Goal: Transaction & Acquisition: Obtain resource

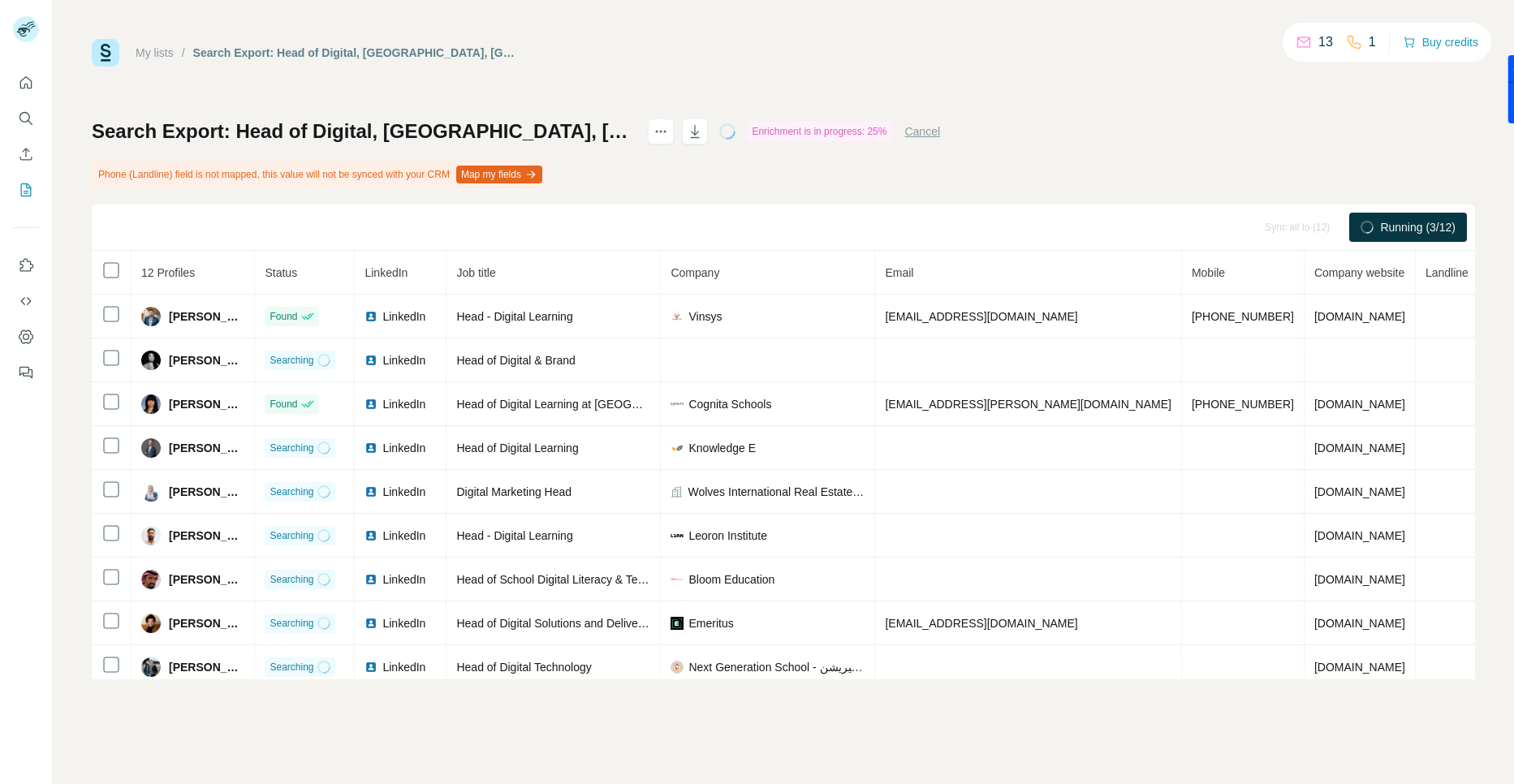
click at [505, 176] on button "Map my fields" at bounding box center [500, 174] width 86 height 18
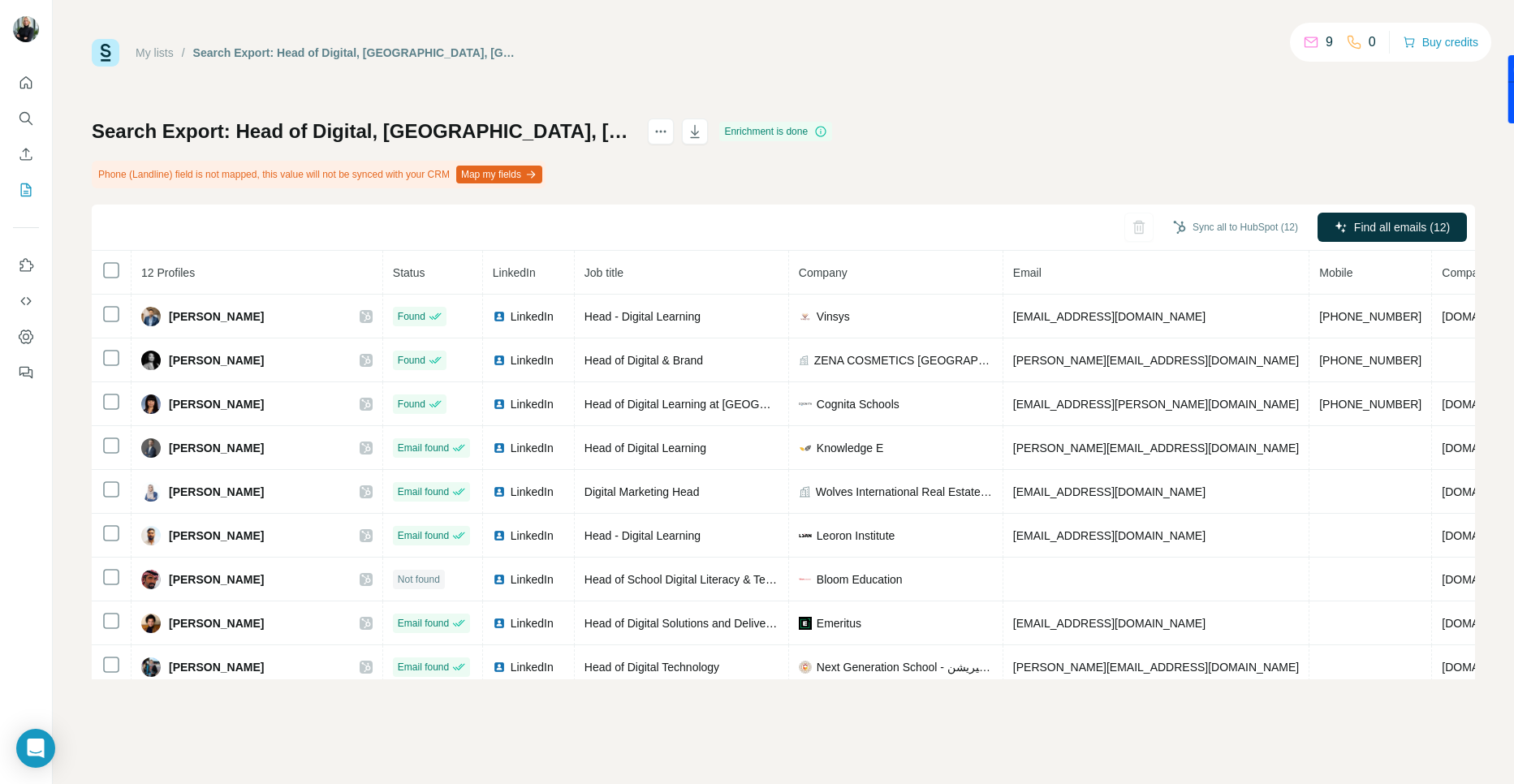
click at [111, 261] on icon at bounding box center [111, 270] width 19 height 19
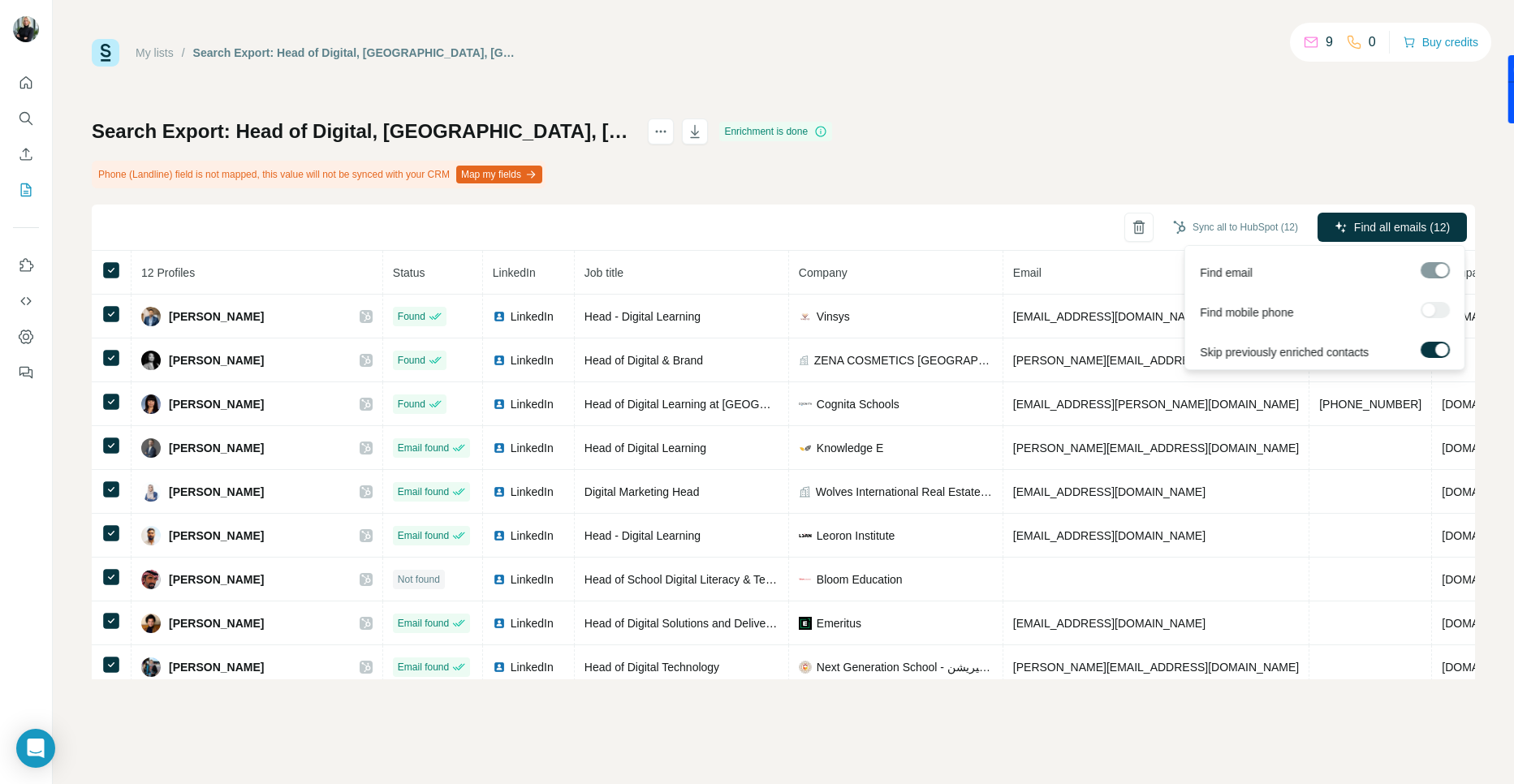
drag, startPoint x: 1426, startPoint y: 219, endPoint x: 1450, endPoint y: 317, distance: 100.9
click at [1450, 317] on body "My lists / Search Export: Head of Digital, Dubai, United Arab Emirates, Educati…" at bounding box center [757, 392] width 1514 height 784
click at [1443, 317] on div at bounding box center [1435, 311] width 29 height 20
click at [1396, 219] on span "Find all emails (12)" at bounding box center [1402, 227] width 96 height 16
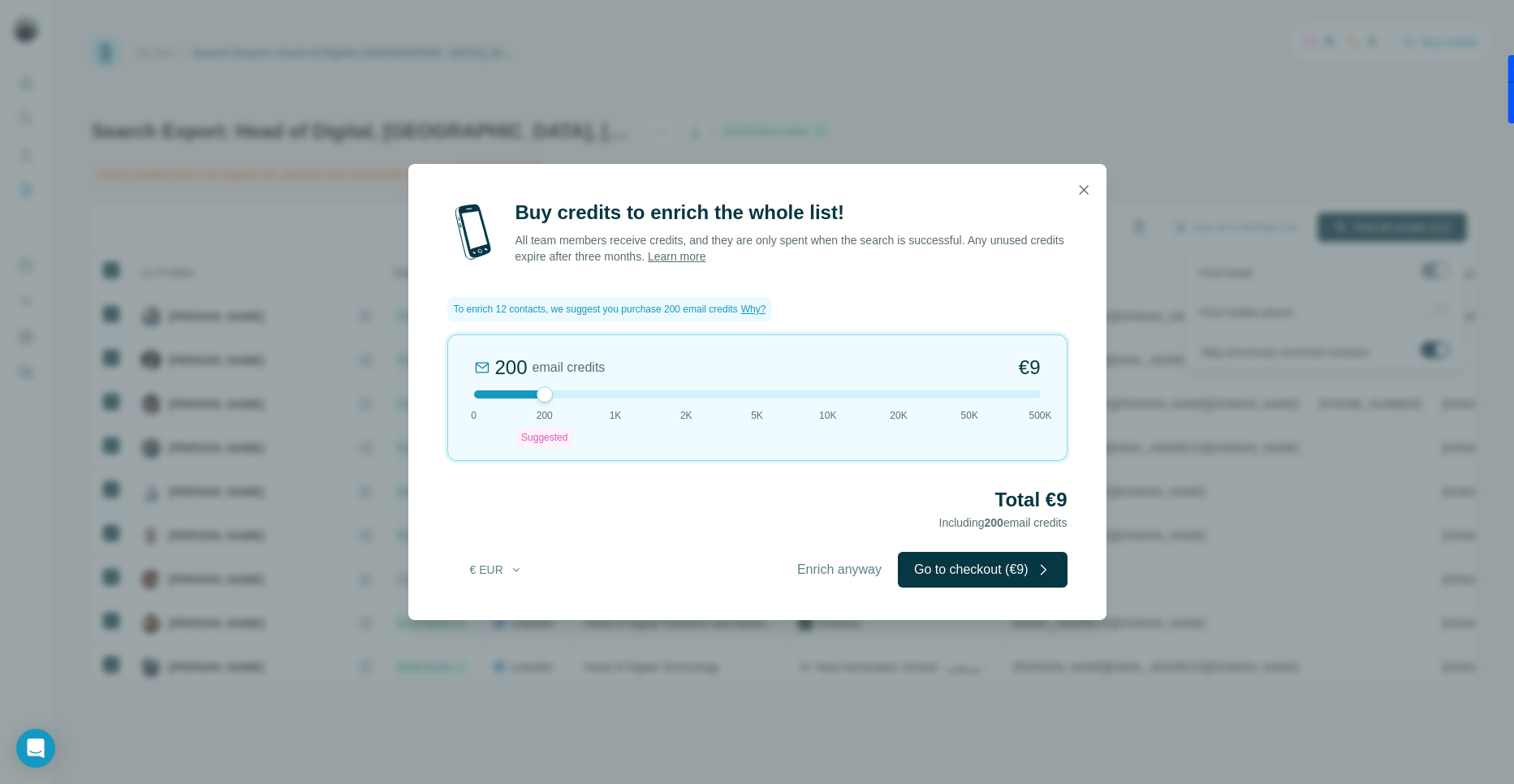
click at [510, 569] on icon "button" at bounding box center [517, 570] width 13 height 13
click at [483, 636] on div "$ USD € EUR" at bounding box center [529, 620] width 164 height 66
click at [802, 575] on span "Enrich anyway" at bounding box center [840, 569] width 84 height 19
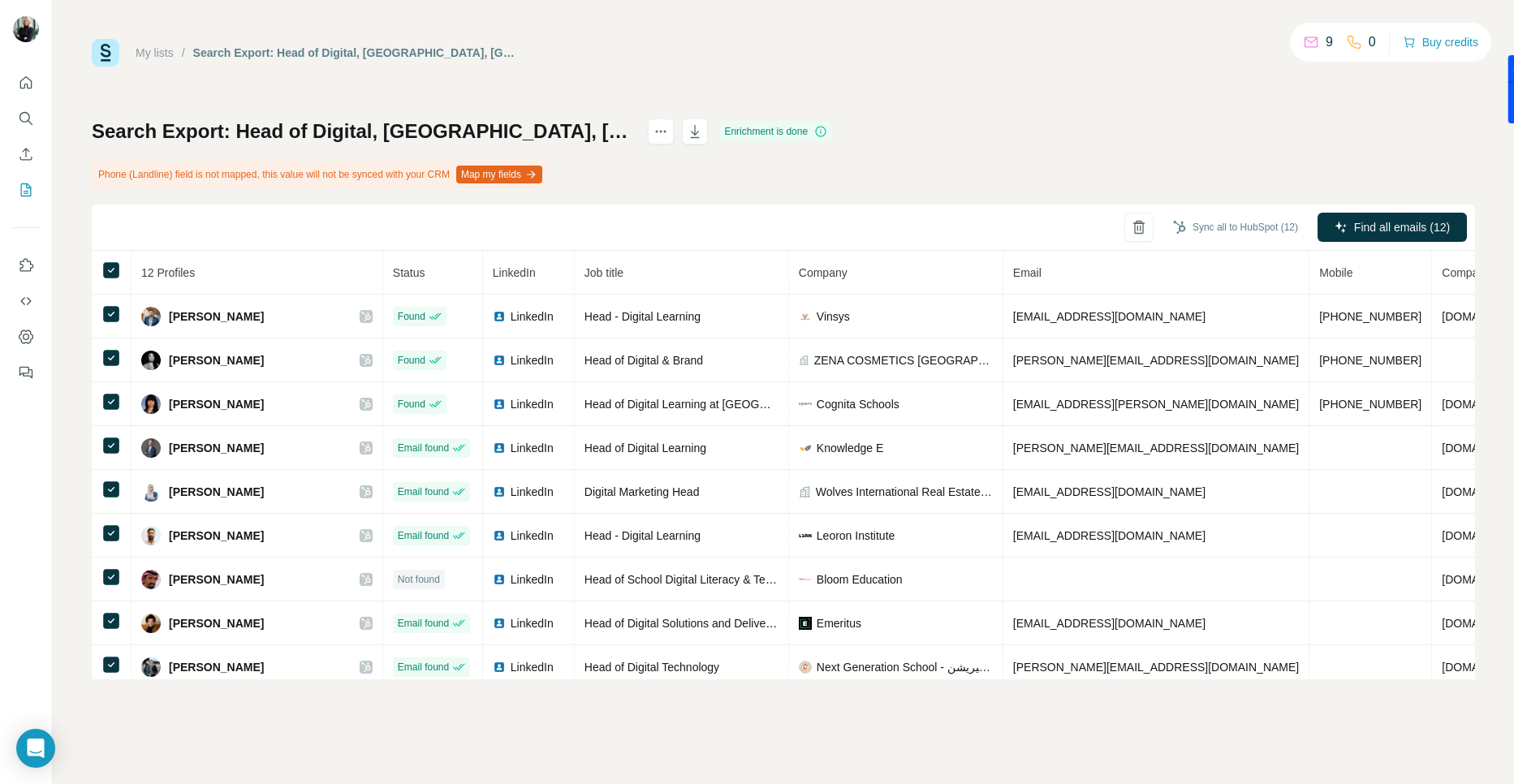
click at [536, 177] on button "Map my fields" at bounding box center [500, 174] width 86 height 18
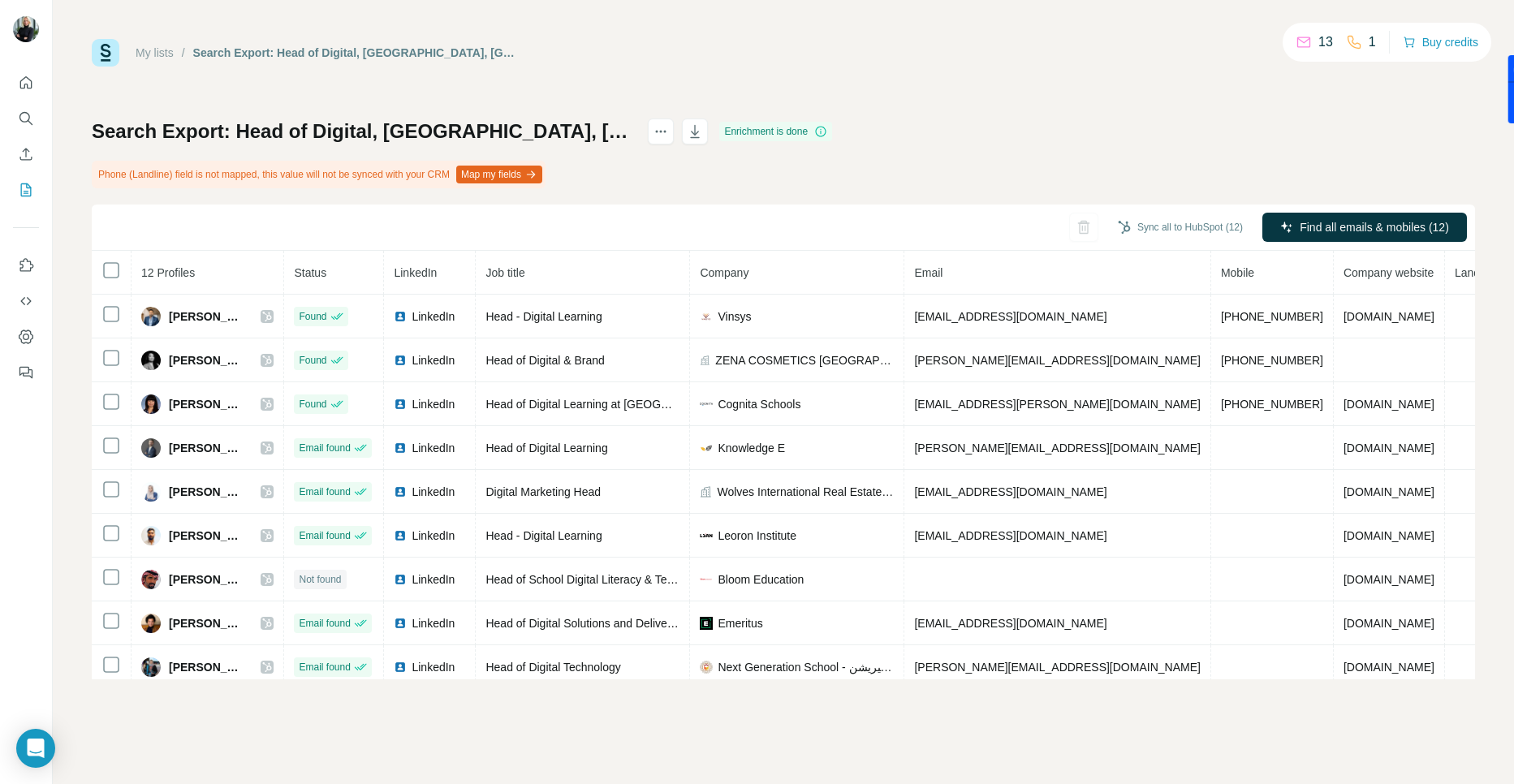
scroll to position [61, 0]
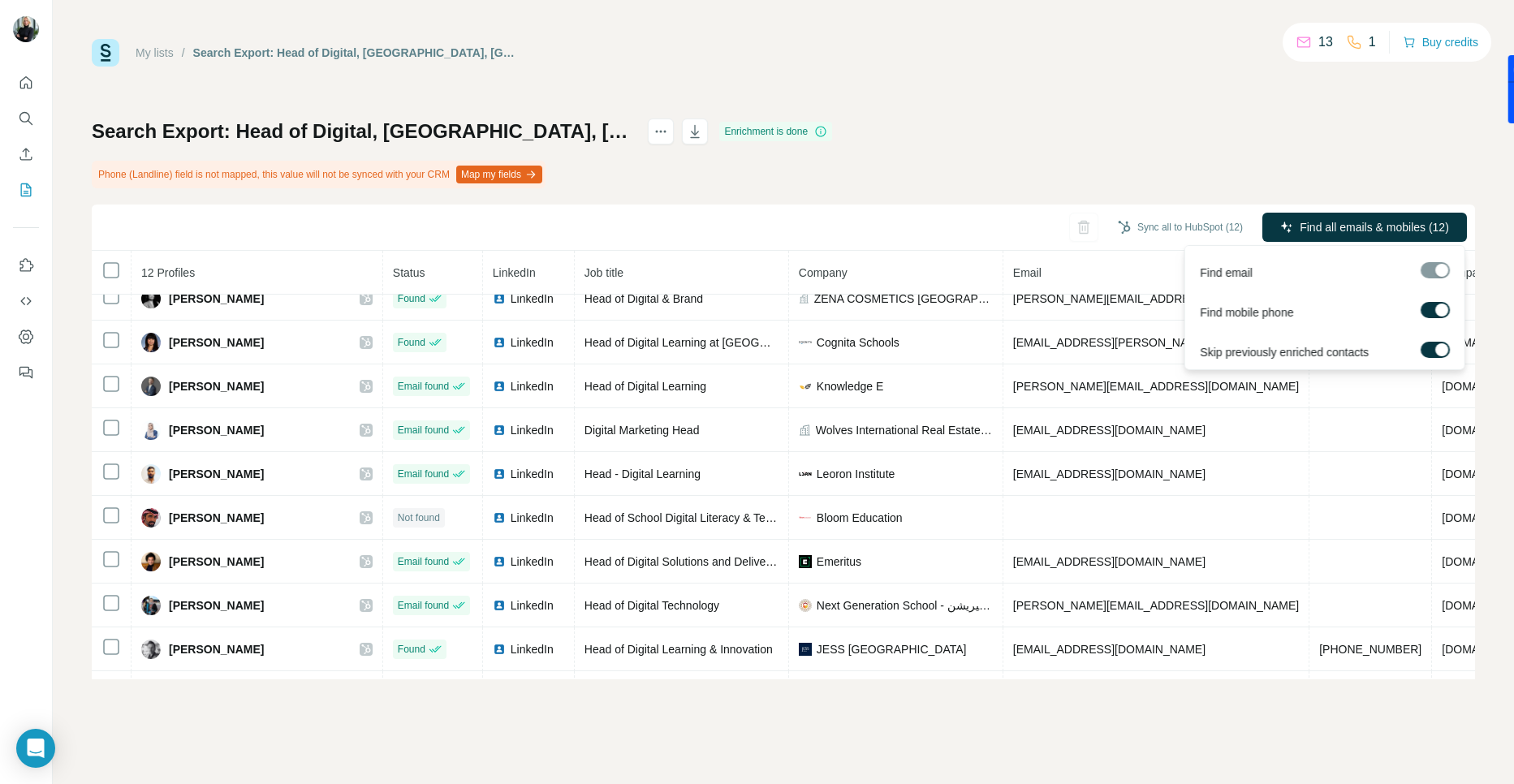
click at [1382, 223] on span "Find all emails & mobiles (12)" at bounding box center [1375, 227] width 150 height 16
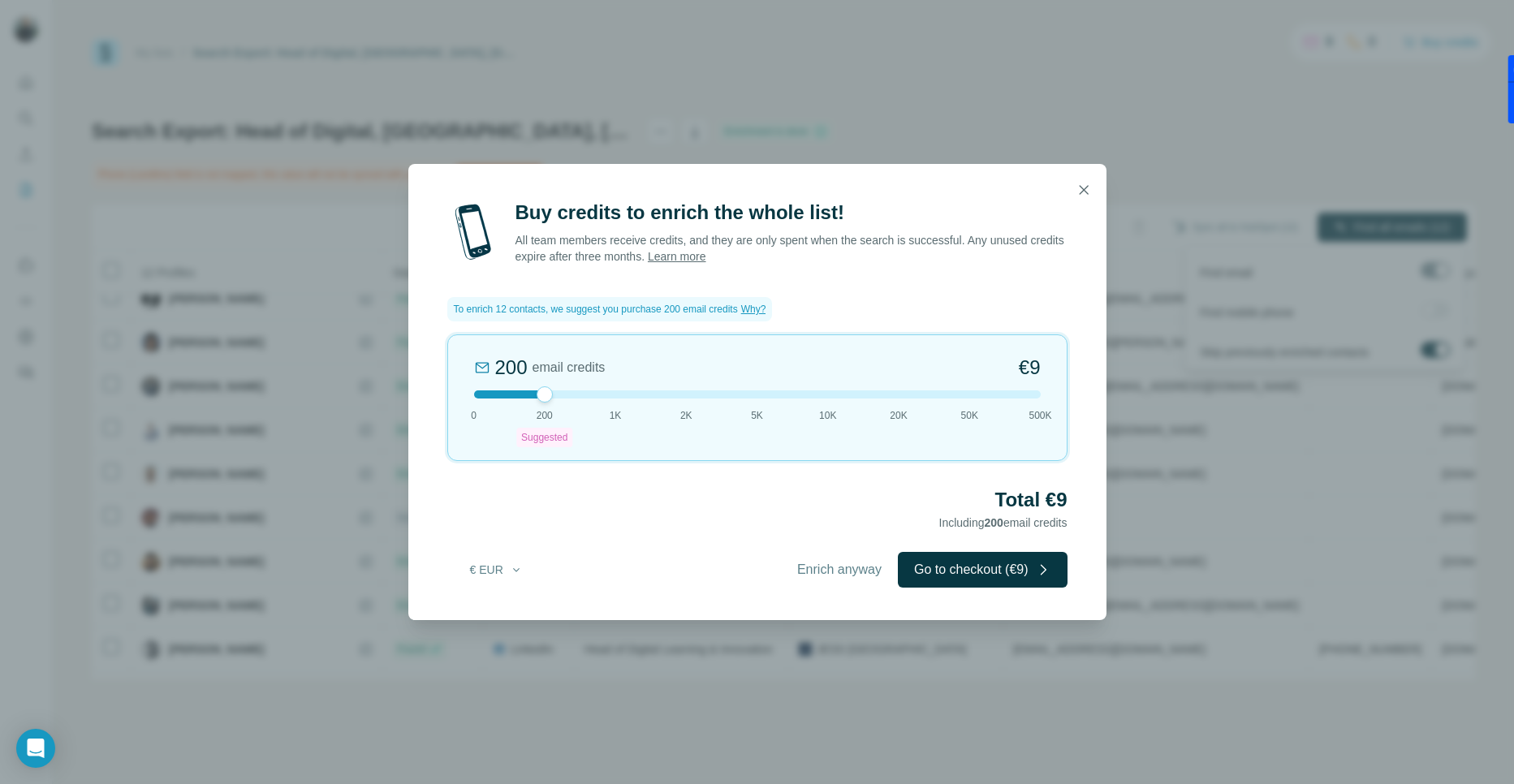
click at [1084, 188] on icon "button" at bounding box center [1083, 190] width 16 height 16
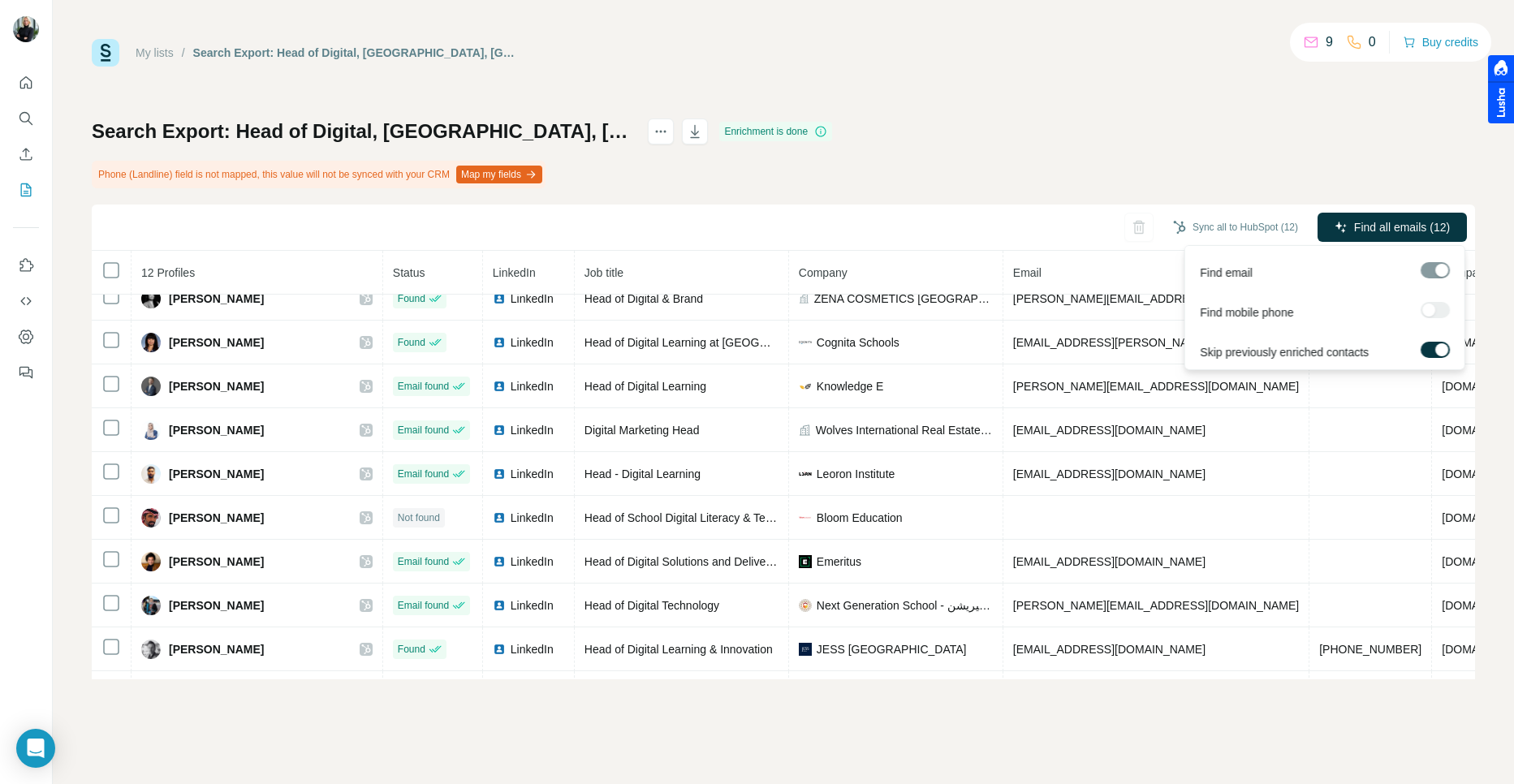
click at [1209, 82] on div "My lists / Search Export: Head of Digital, Dubai, United Arab Emirates, Educati…" at bounding box center [783, 359] width 1384 height 640
click at [30, 77] on icon "Quick start" at bounding box center [26, 82] width 16 height 16
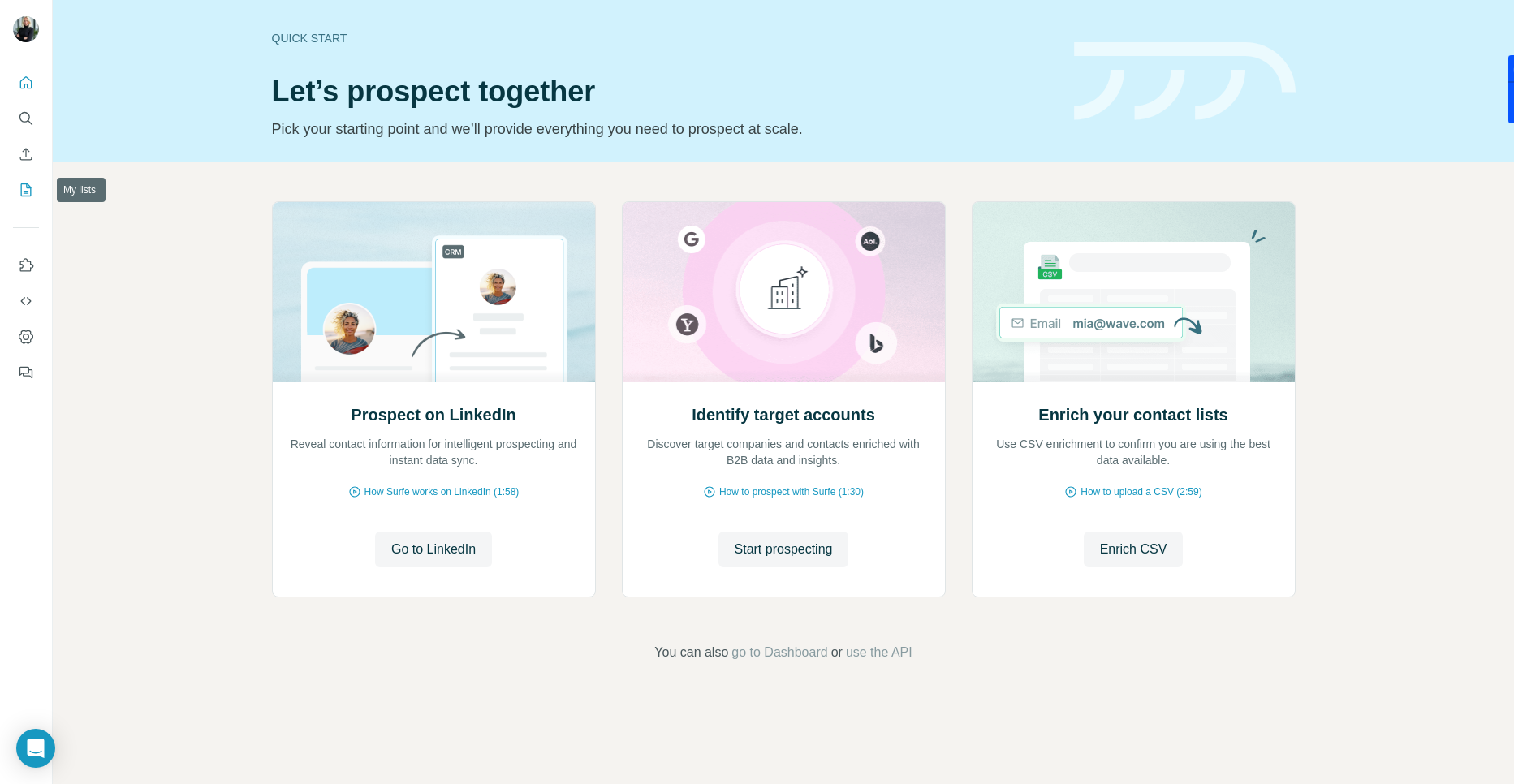
click at [16, 203] on button "My lists" at bounding box center [26, 190] width 26 height 29
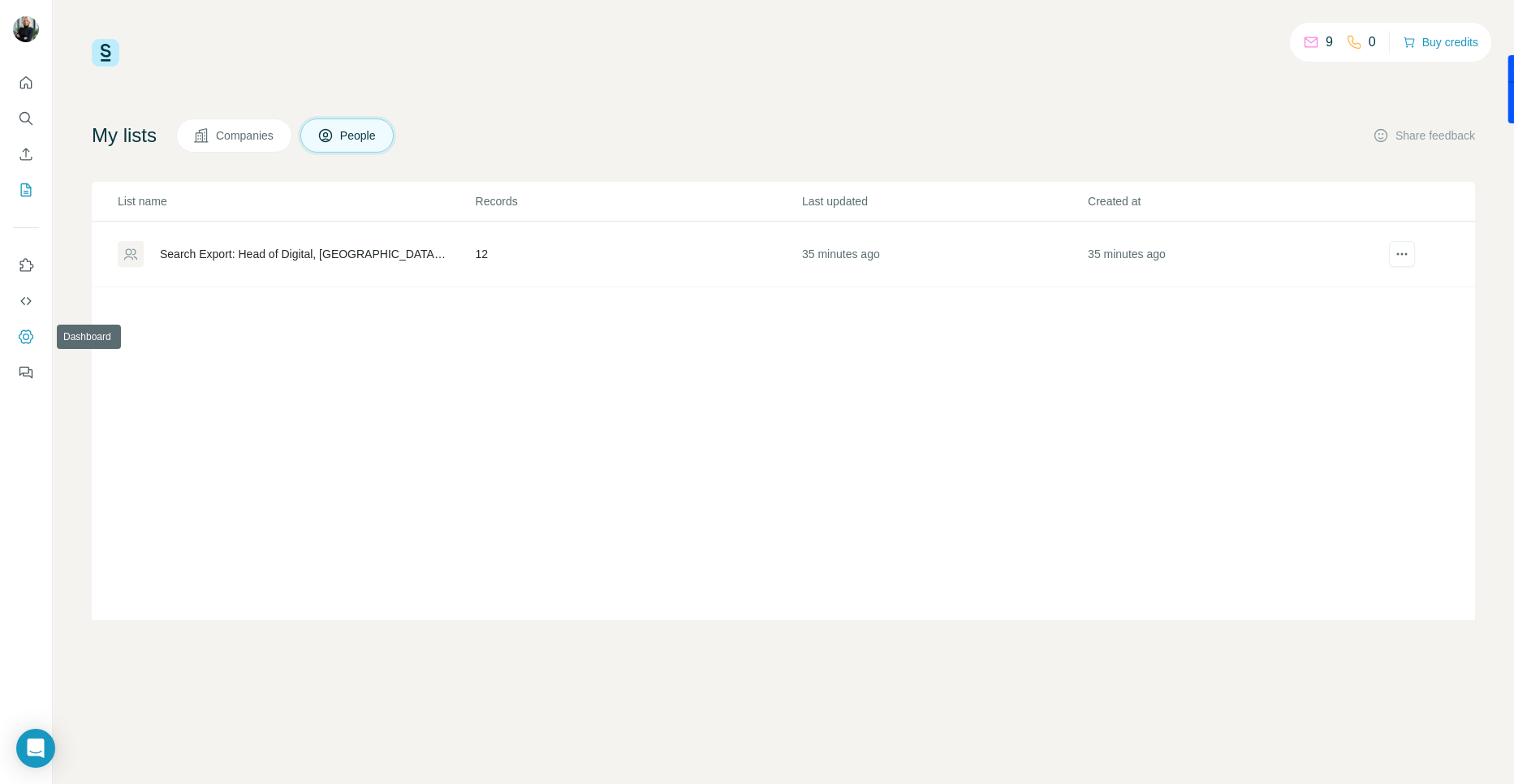
click at [29, 342] on icon "Dashboard" at bounding box center [26, 336] width 16 height 16
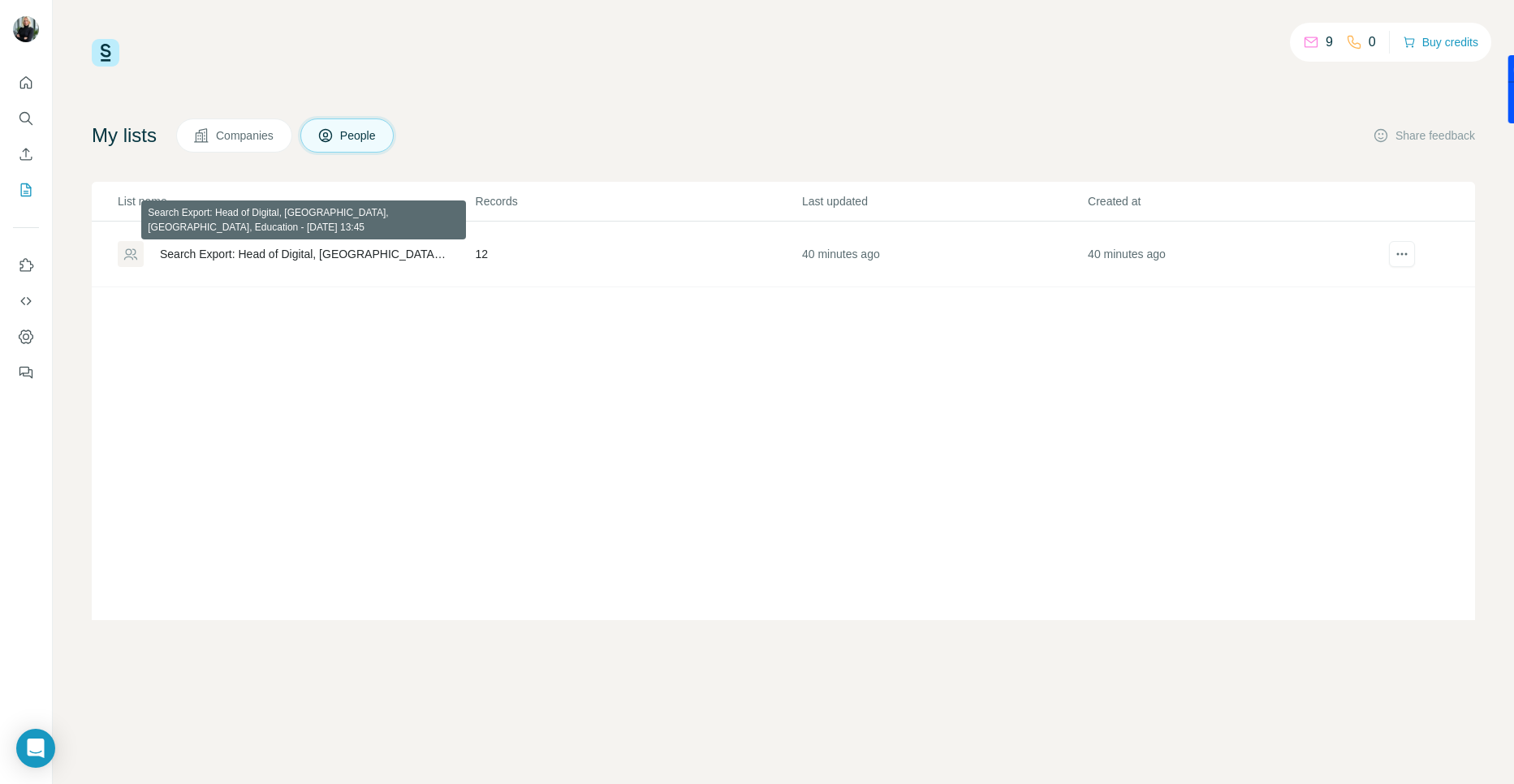
click at [384, 247] on div "Search Export: Head of Digital, [GEOGRAPHIC_DATA], [GEOGRAPHIC_DATA], Education…" at bounding box center [304, 254] width 289 height 16
